Goal: Task Accomplishment & Management: Use online tool/utility

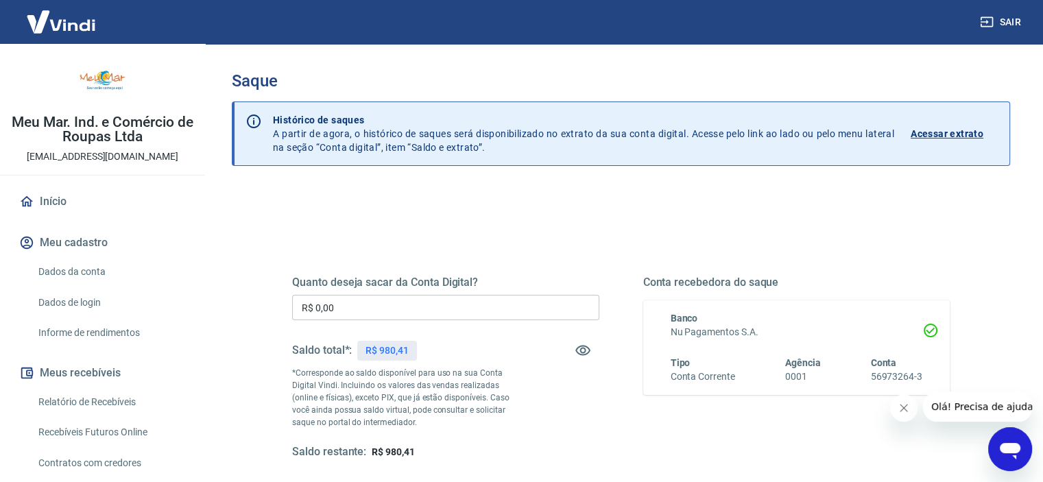
click at [466, 315] on input "R$ 0,00" at bounding box center [445, 307] width 307 height 25
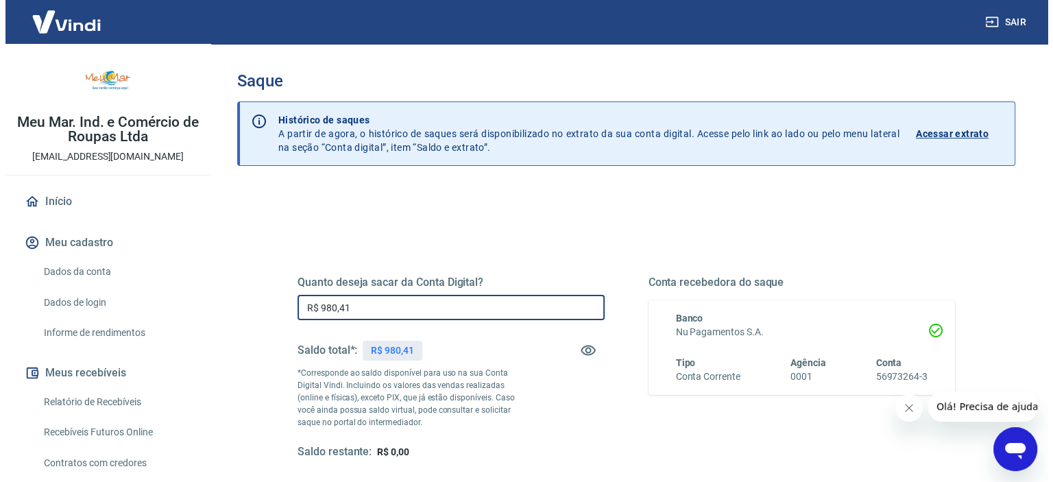
scroll to position [195, 0]
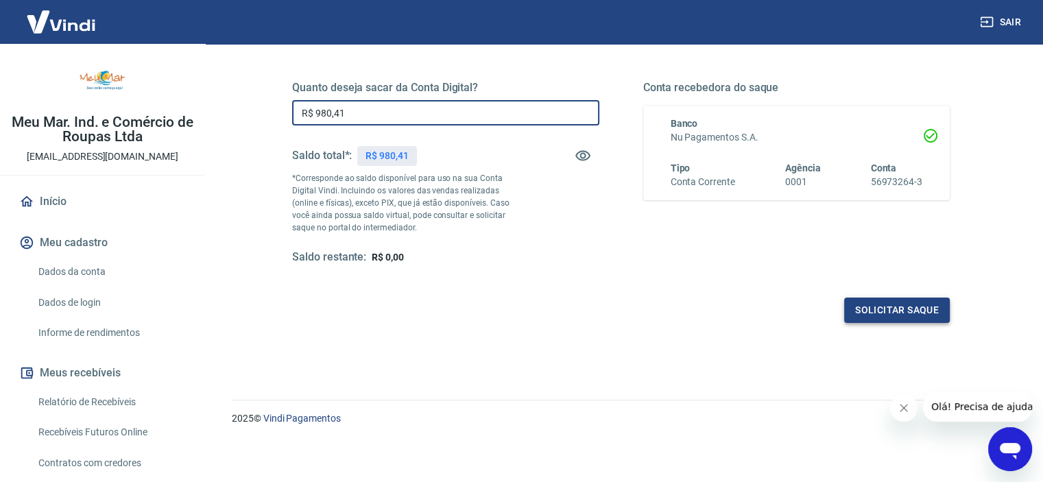
type input "R$ 980,41"
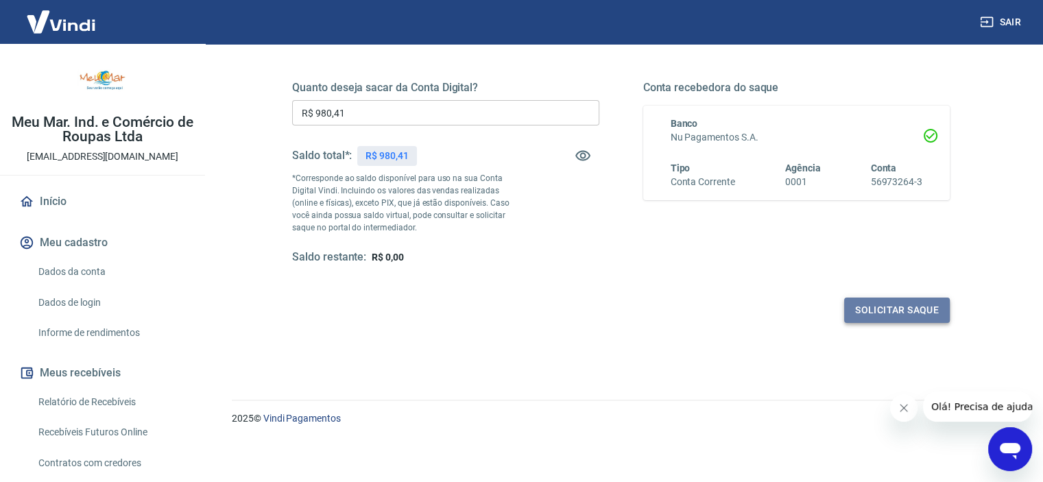
click at [896, 311] on button "Solicitar saque" at bounding box center [897, 310] width 106 height 25
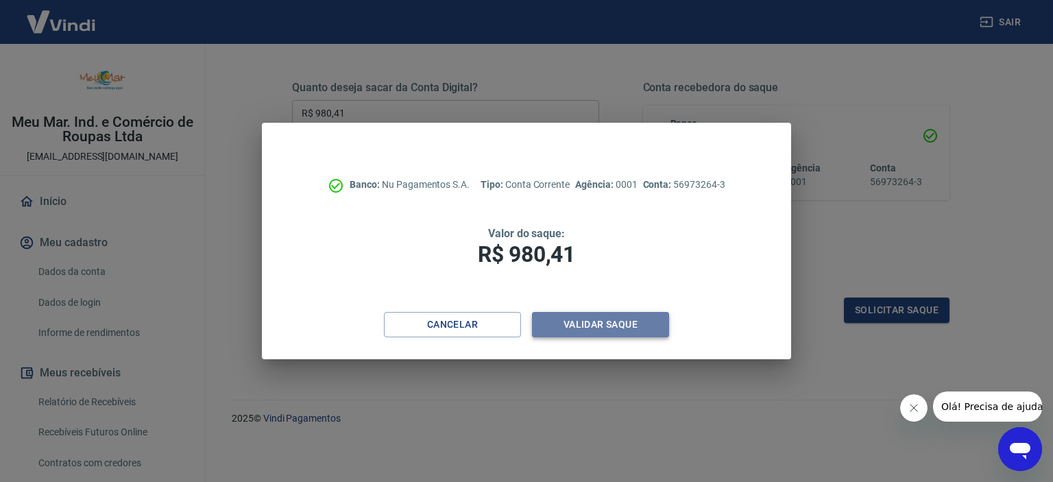
click at [594, 326] on button "Validar saque" at bounding box center [600, 324] width 137 height 25
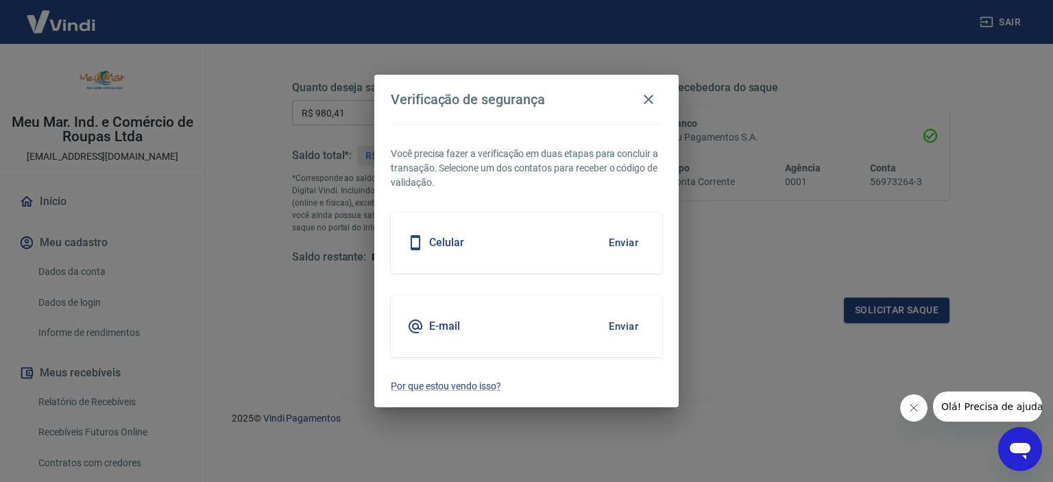
click at [615, 243] on button "Enviar" at bounding box center [624, 242] width 45 height 29
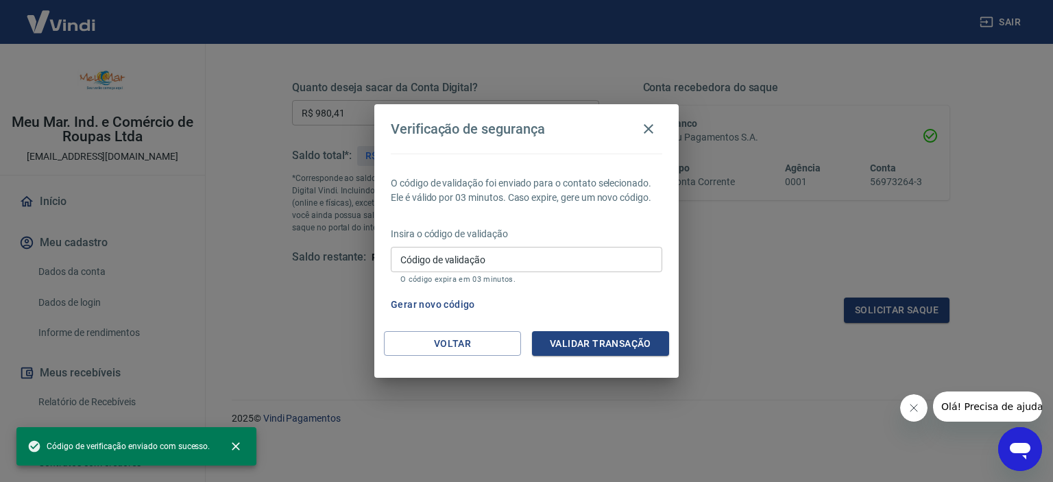
click at [505, 250] on input "Código de validação" at bounding box center [527, 259] width 272 height 25
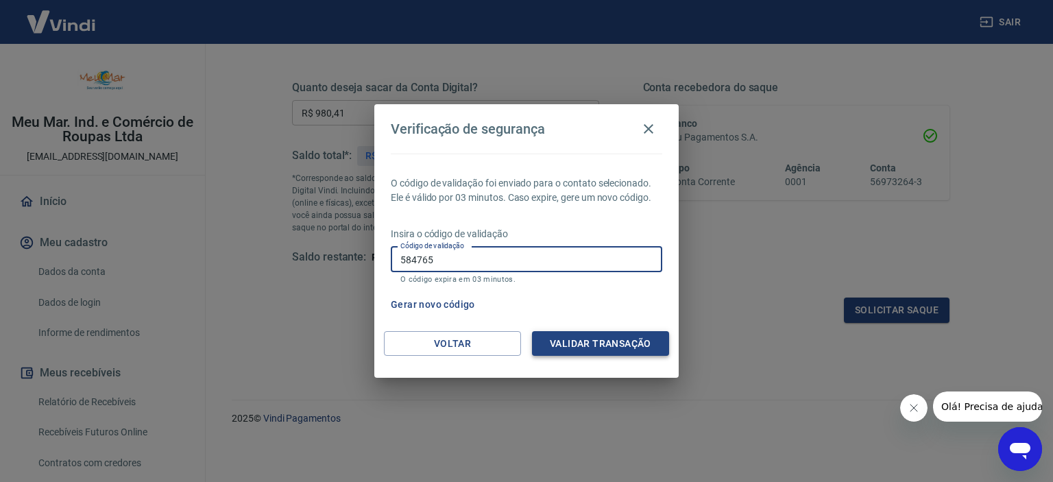
type input "584765"
click at [587, 338] on button "Validar transação" at bounding box center [600, 343] width 137 height 25
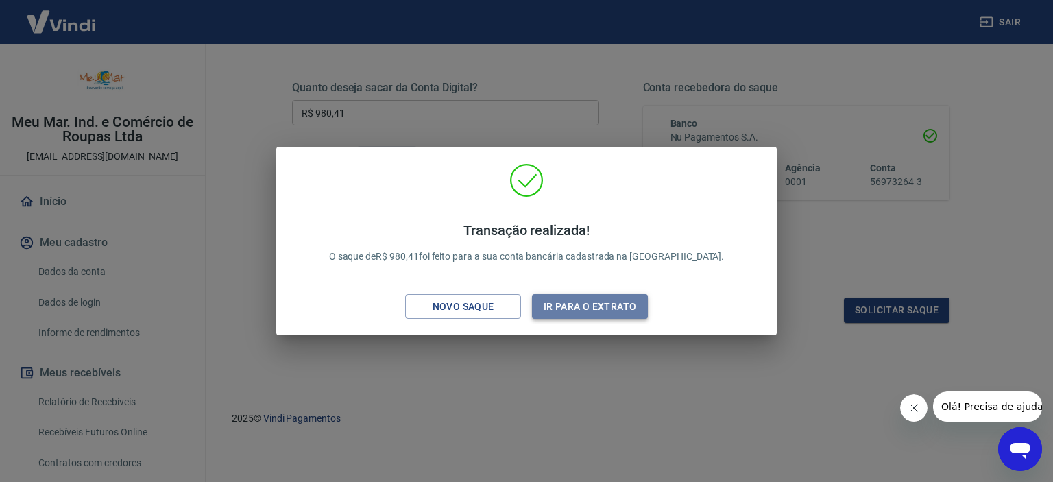
click at [581, 301] on button "Ir para o extrato" at bounding box center [590, 306] width 116 height 25
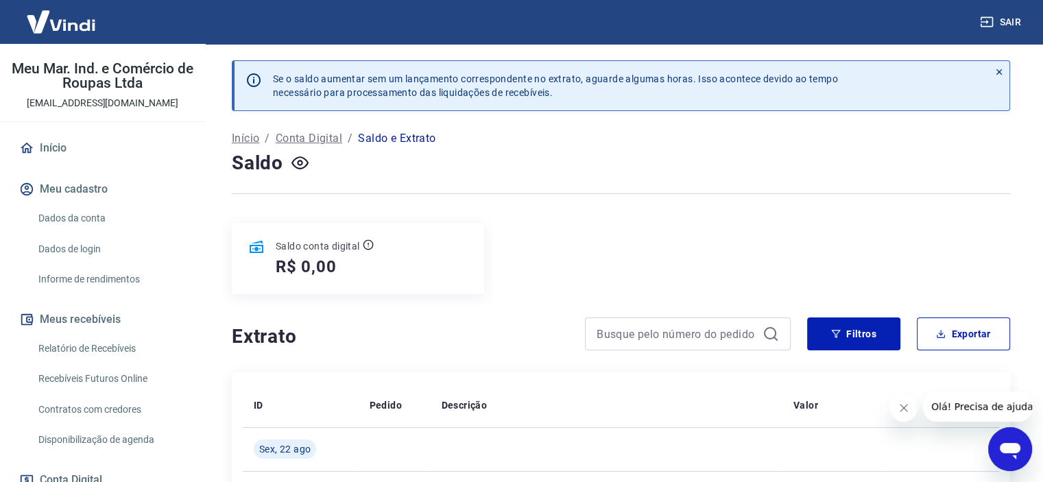
scroll to position [137, 0]
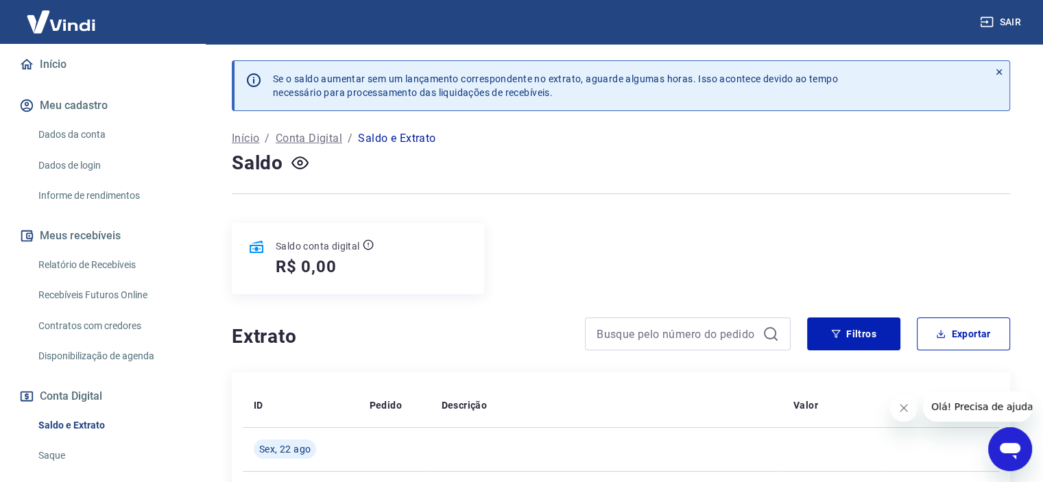
click at [112, 291] on link "Recebíveis Futuros Online" at bounding box center [111, 295] width 156 height 28
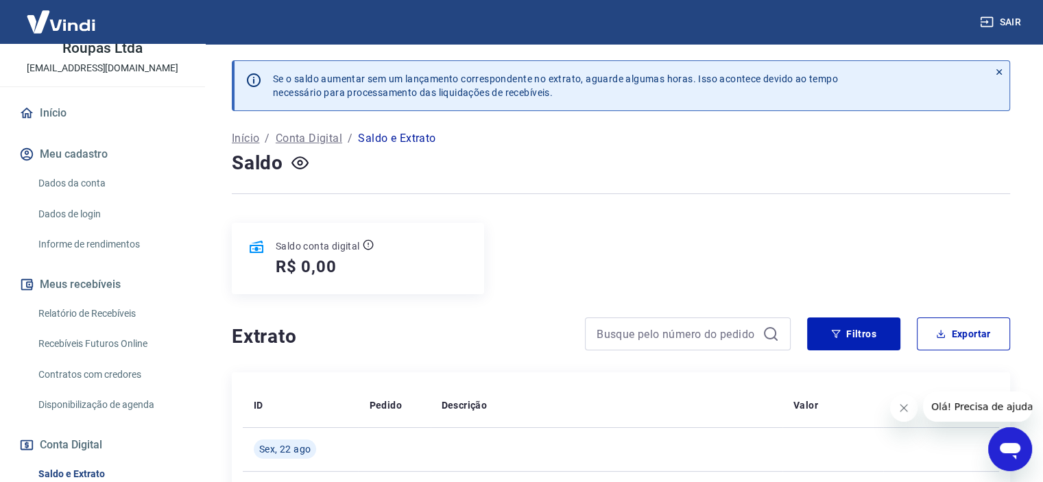
scroll to position [69, 0]
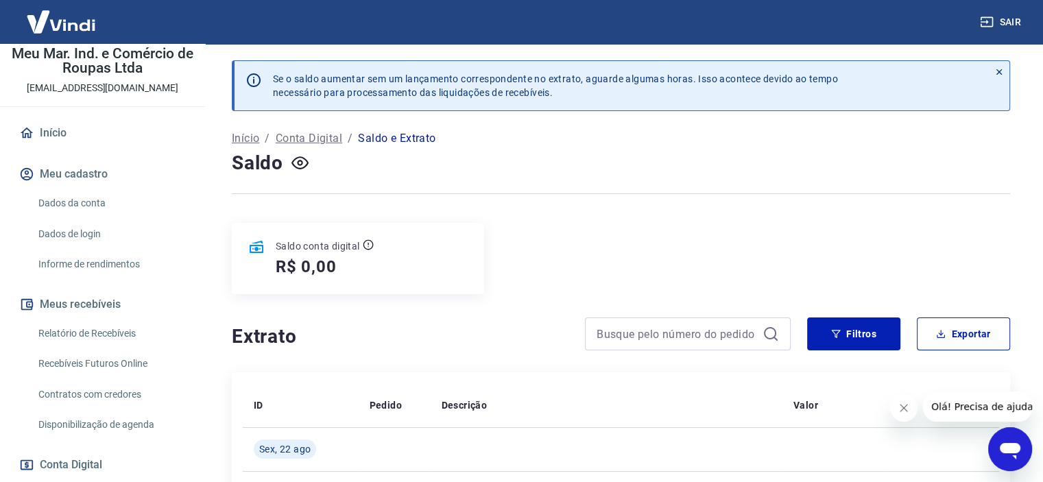
click at [115, 329] on link "Relatório de Recebíveis" at bounding box center [111, 334] width 156 height 28
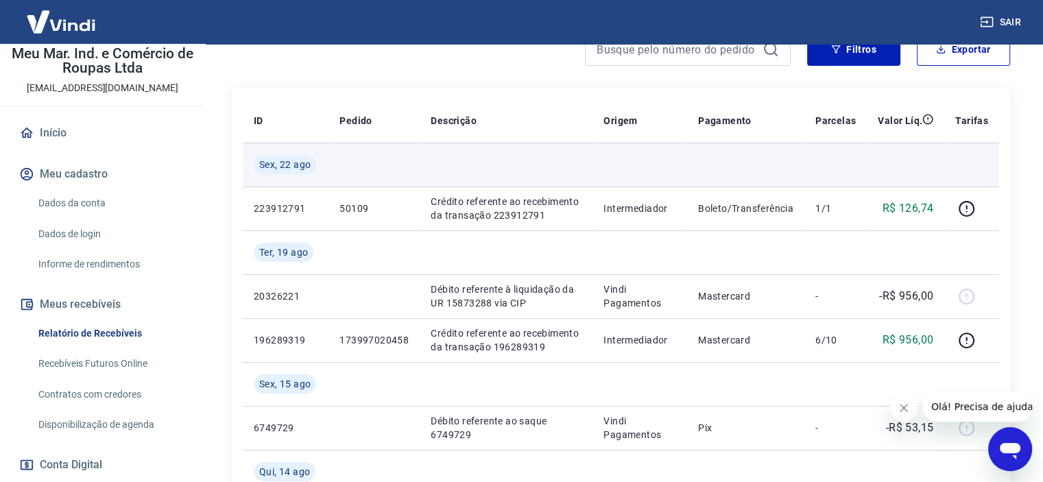
scroll to position [206, 0]
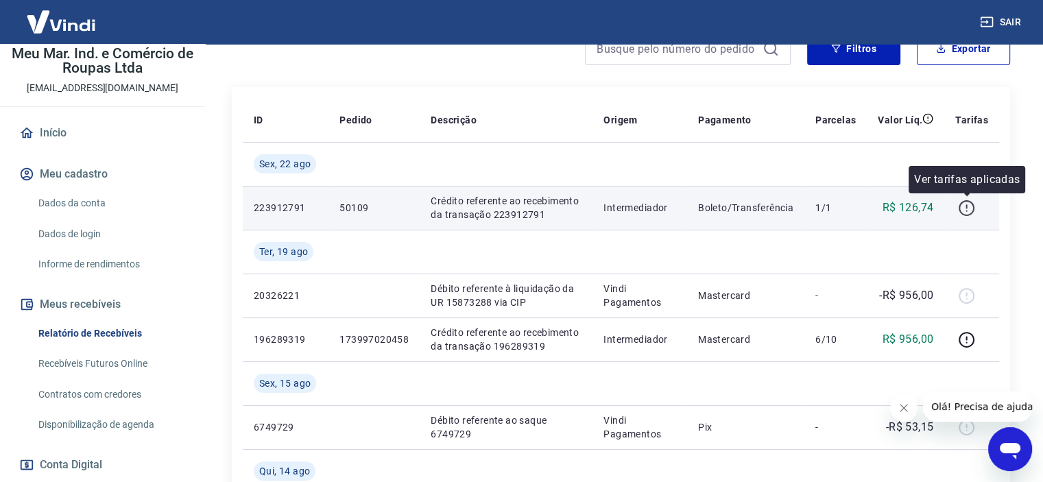
click at [966, 209] on icon "button" at bounding box center [966, 208] width 17 height 17
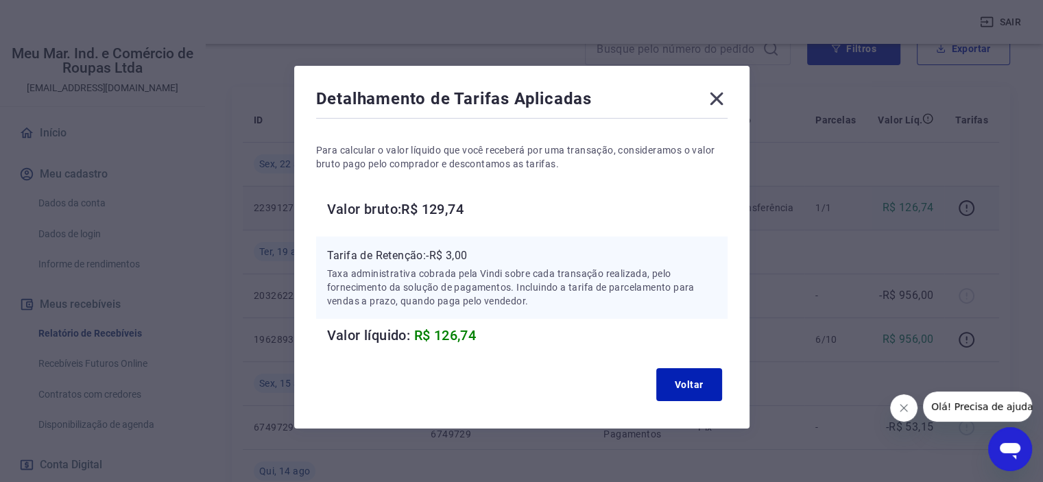
scroll to position [12, 0]
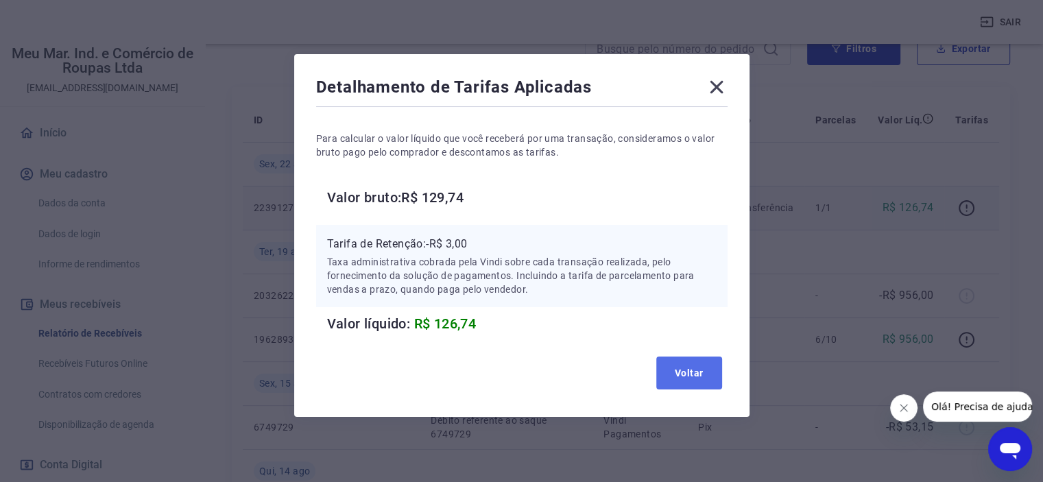
click at [705, 386] on button "Voltar" at bounding box center [689, 373] width 66 height 33
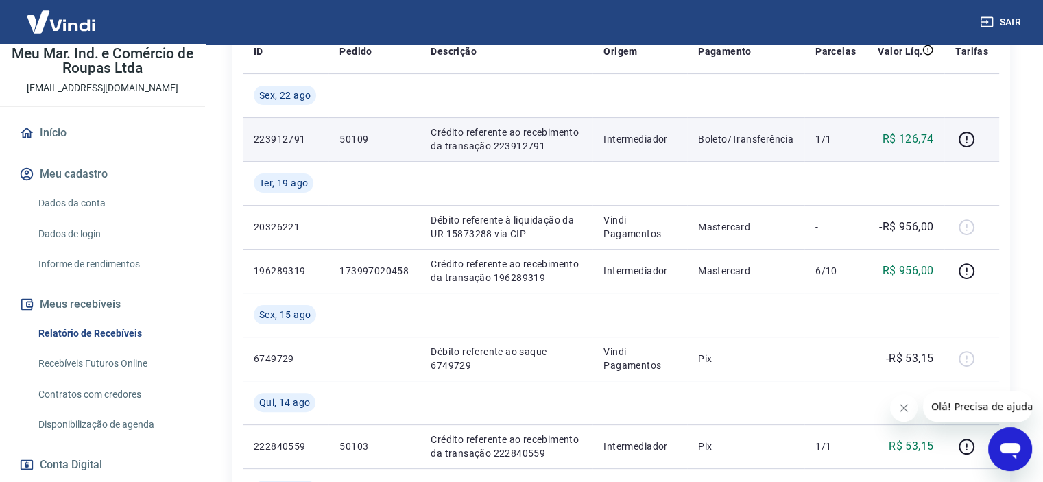
scroll to position [0, 0]
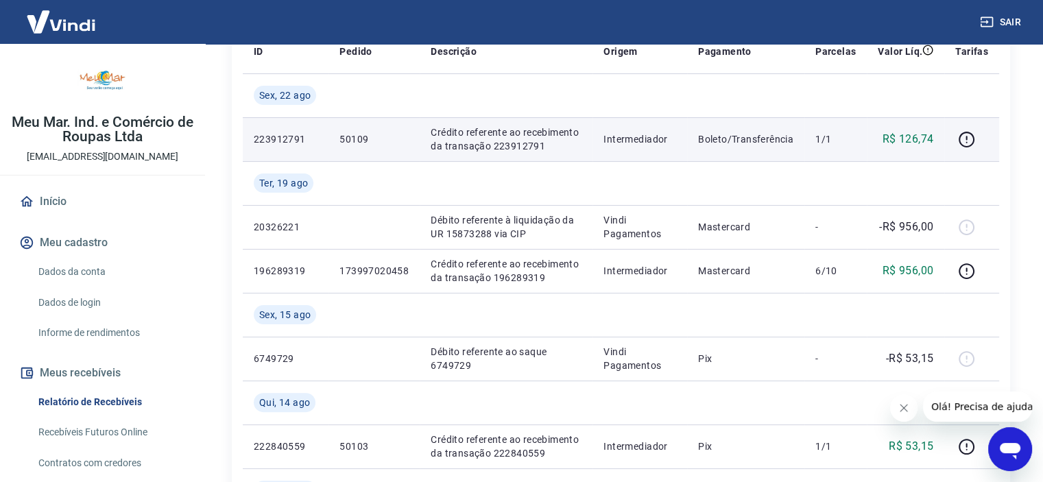
click at [84, 195] on link "Início" at bounding box center [102, 202] width 172 height 30
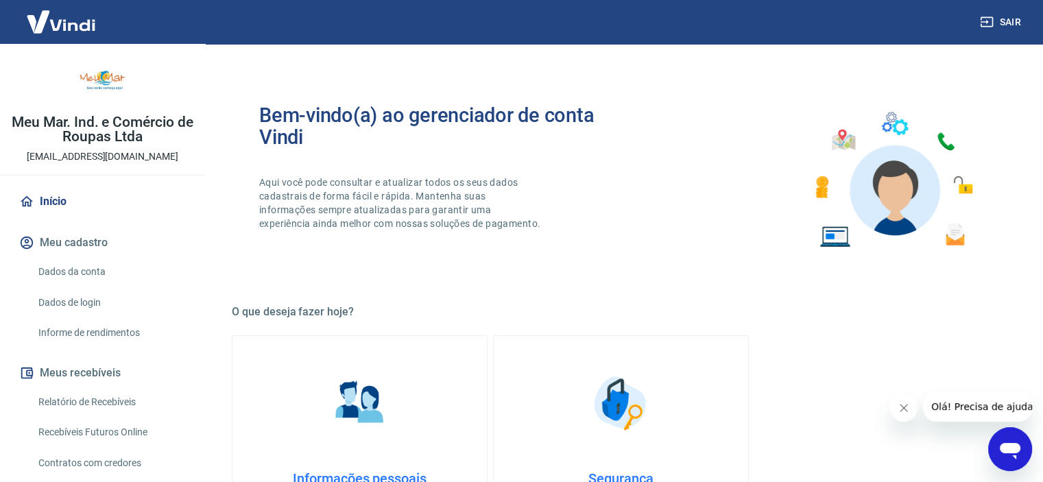
click at [98, 202] on link "Início" at bounding box center [102, 202] width 172 height 30
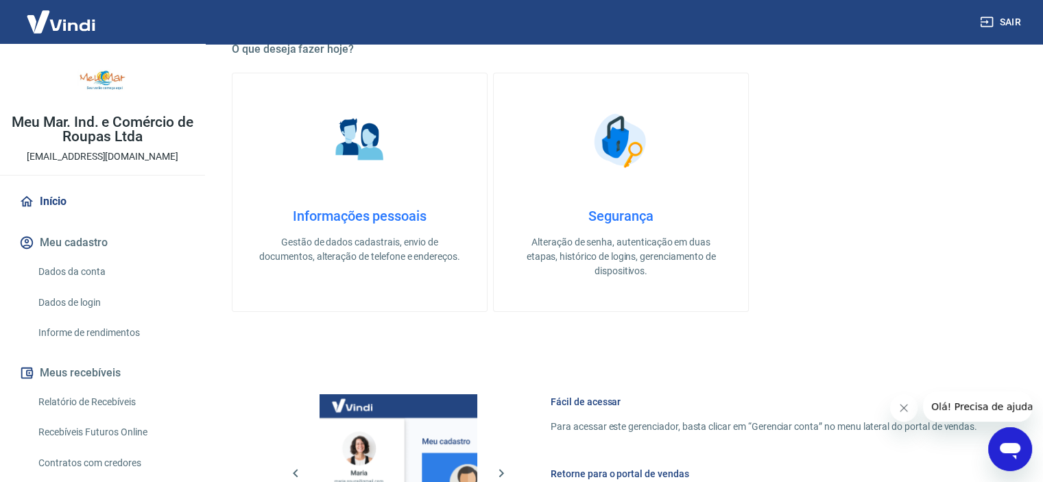
scroll to position [69, 0]
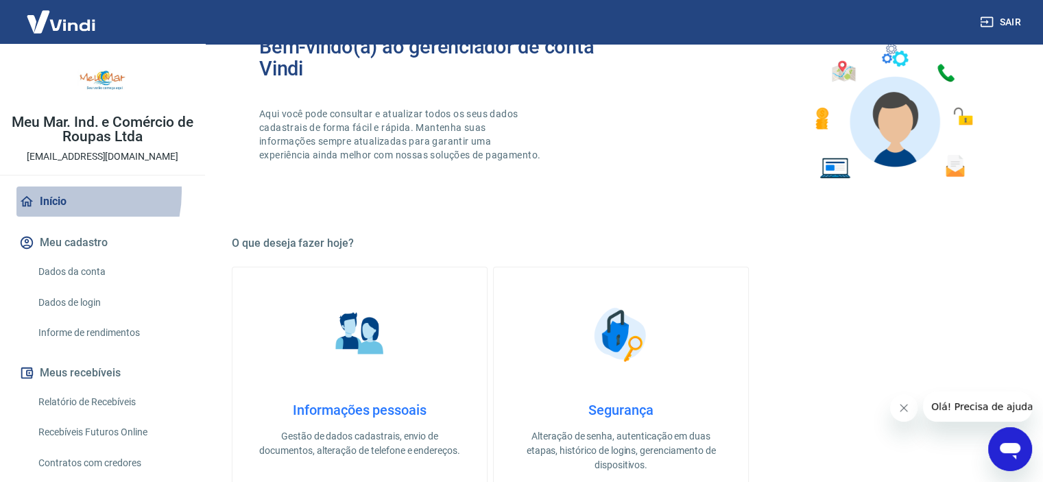
click at [45, 191] on link "Início" at bounding box center [102, 202] width 172 height 30
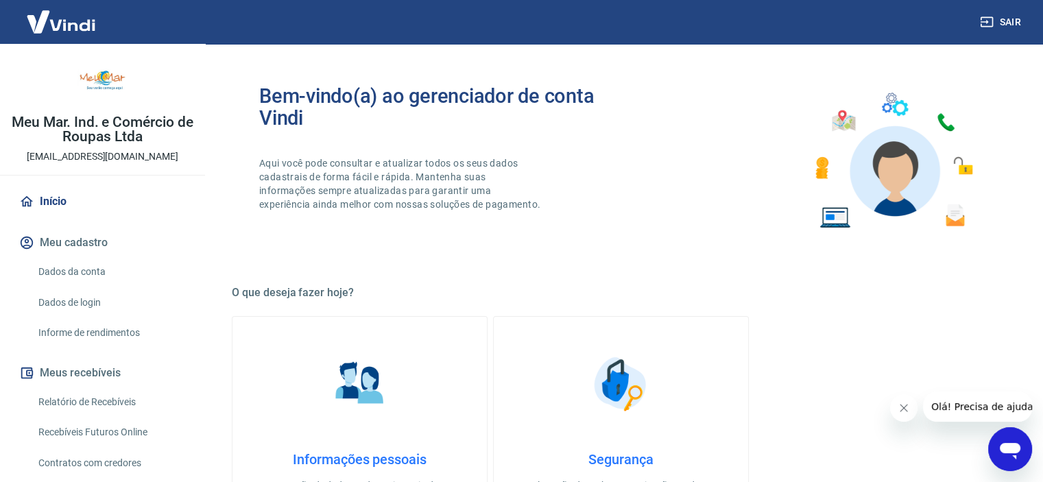
scroll to position [0, 0]
